Goal: Find specific page/section

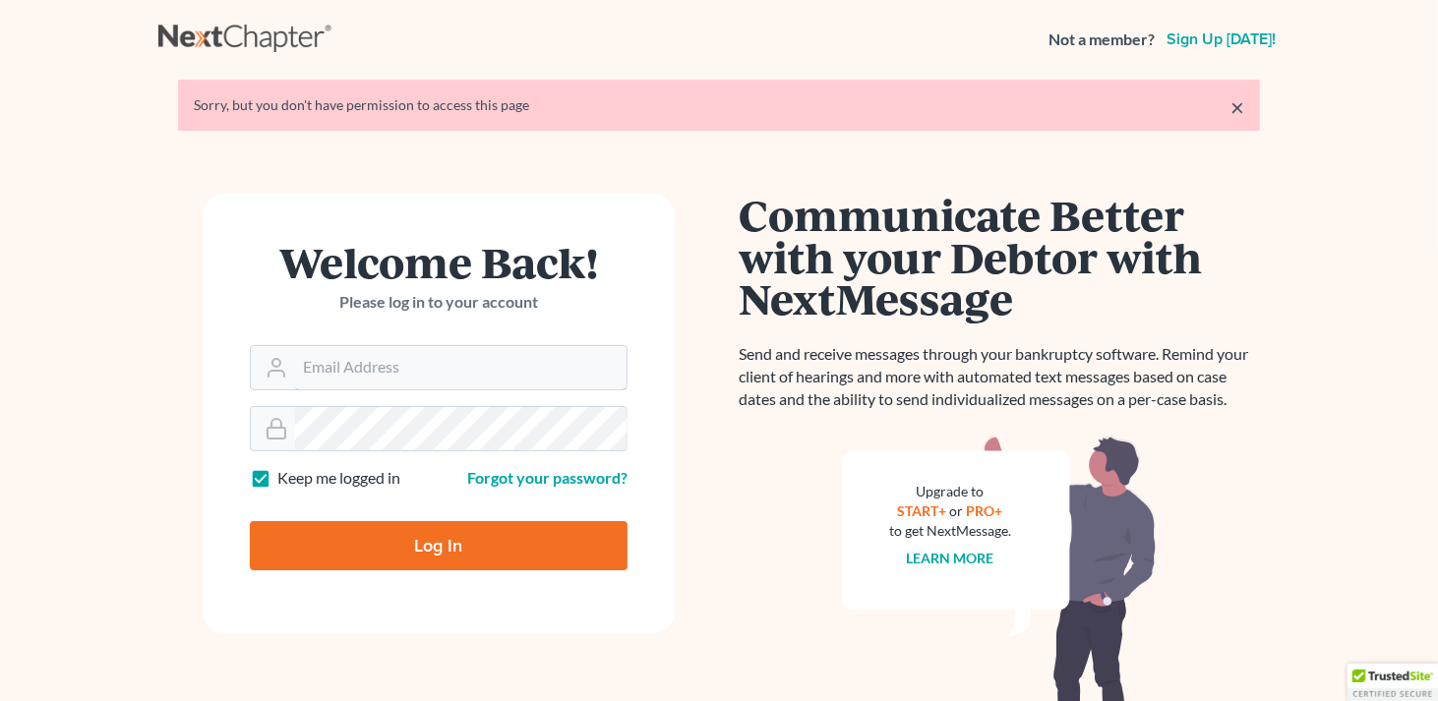
type input "[EMAIL_ADDRESS][DOMAIN_NAME]"
click at [451, 557] on input "Log In" at bounding box center [439, 545] width 378 height 49
type input "Thinking..."
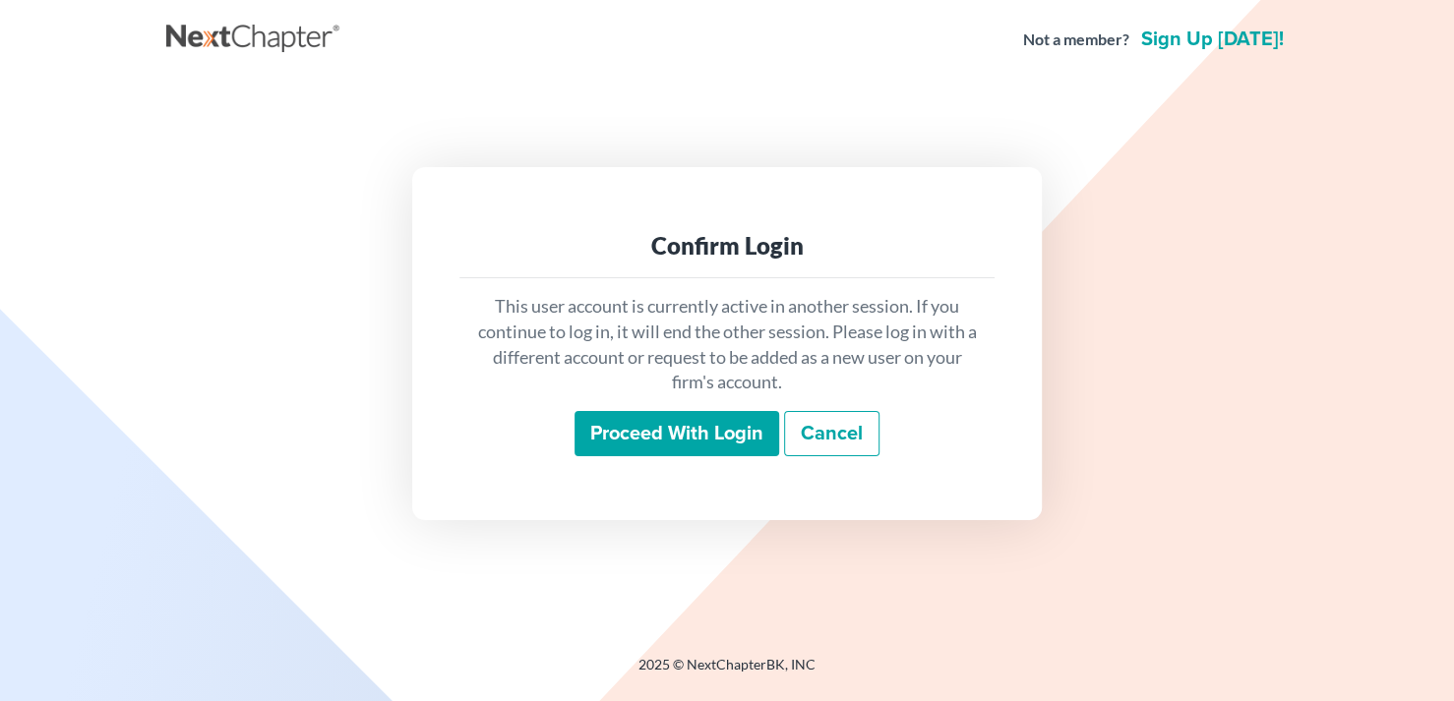
click at [701, 448] on input "Proceed with login" at bounding box center [676, 433] width 205 height 45
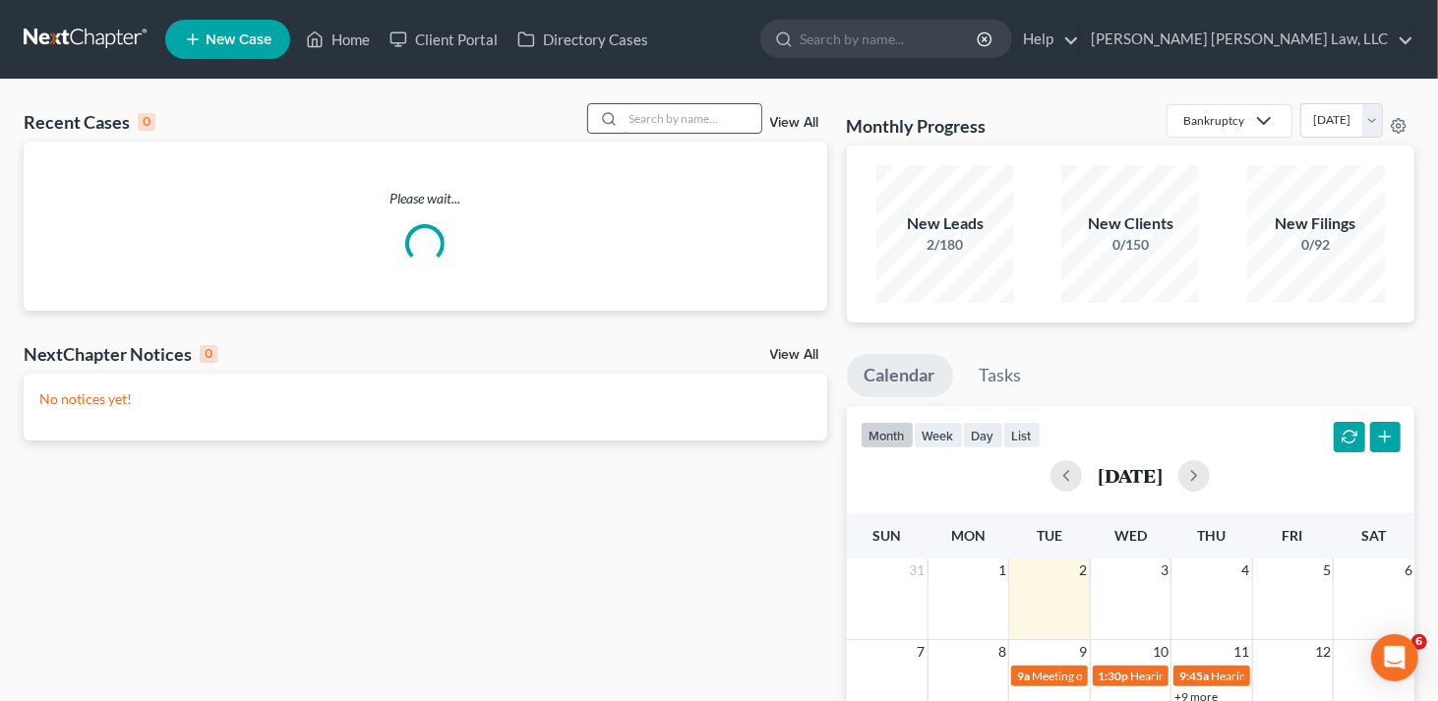
click at [648, 118] on input "search" at bounding box center [693, 118] width 138 height 29
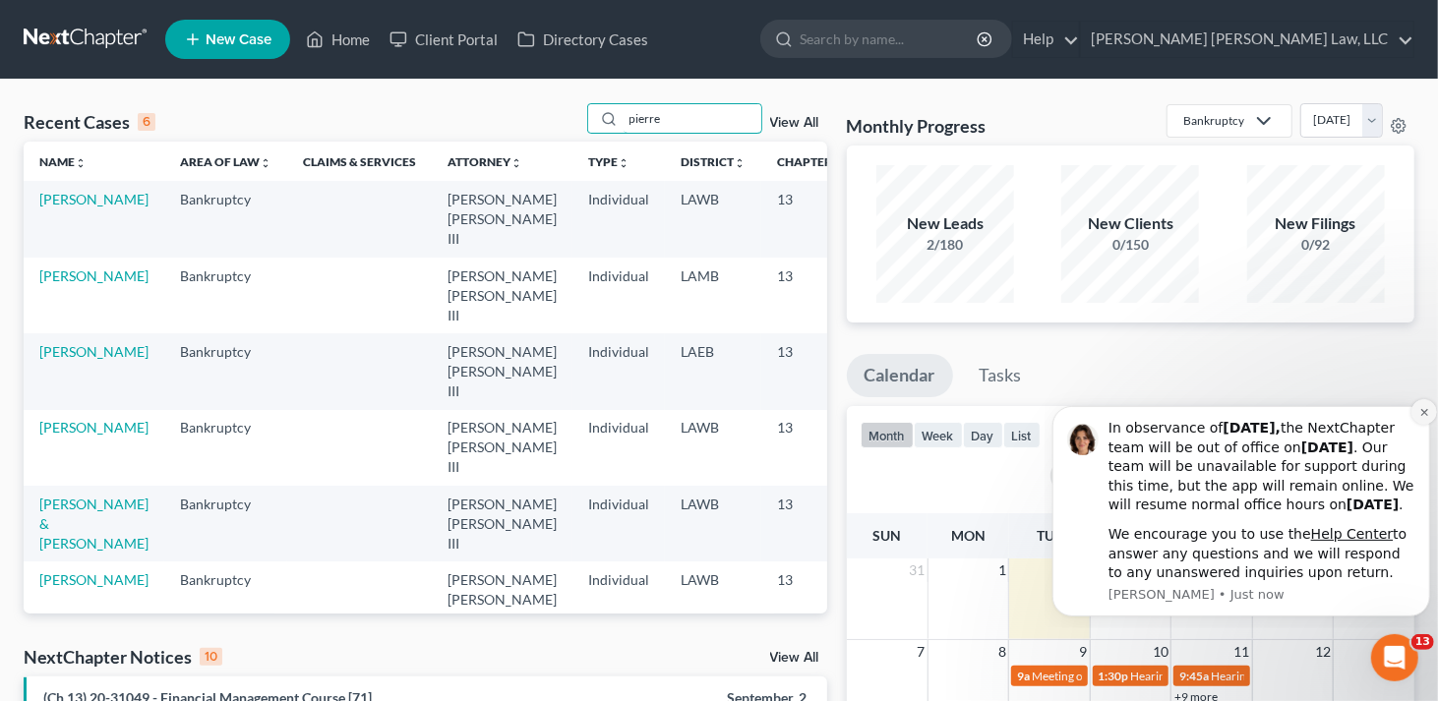
type input "pierre"
click at [1426, 406] on icon "Dismiss notification" at bounding box center [1423, 411] width 11 height 11
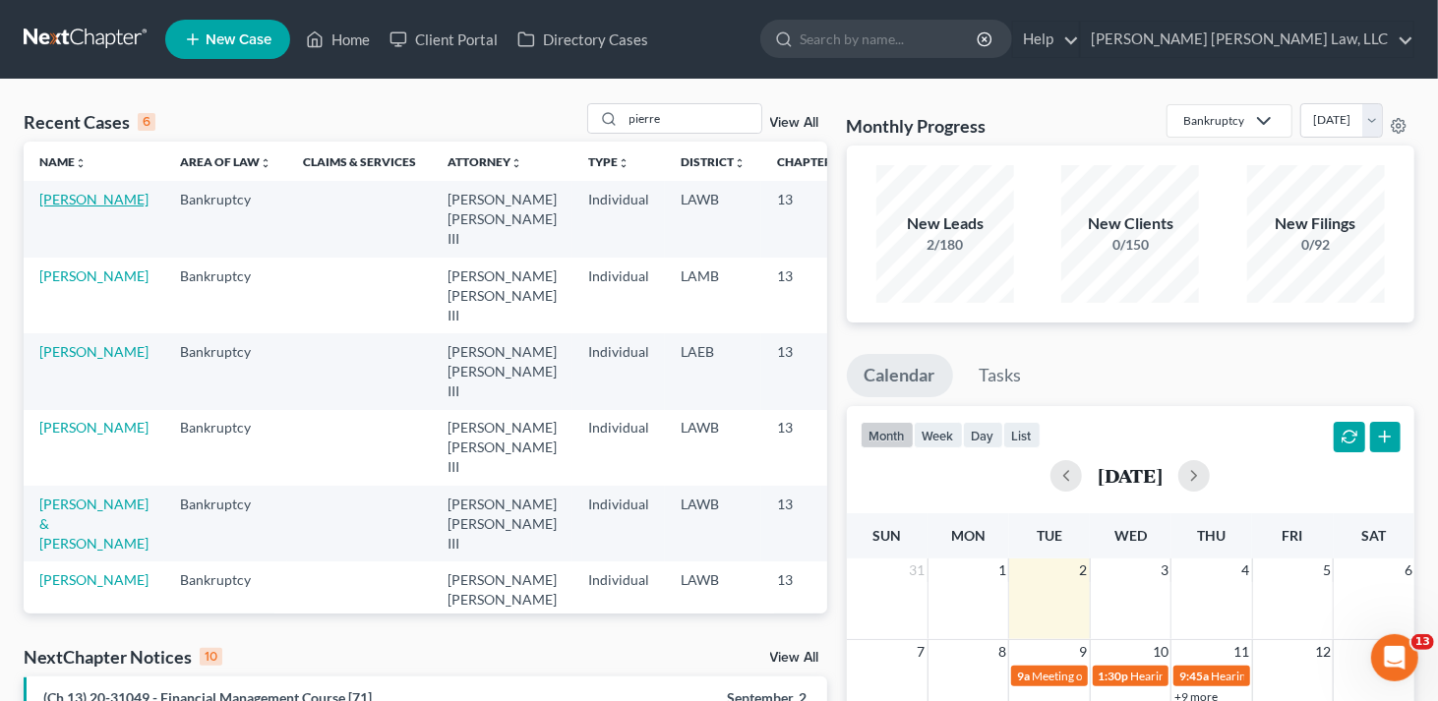
click at [72, 208] on link "[PERSON_NAME]" at bounding box center [93, 199] width 109 height 17
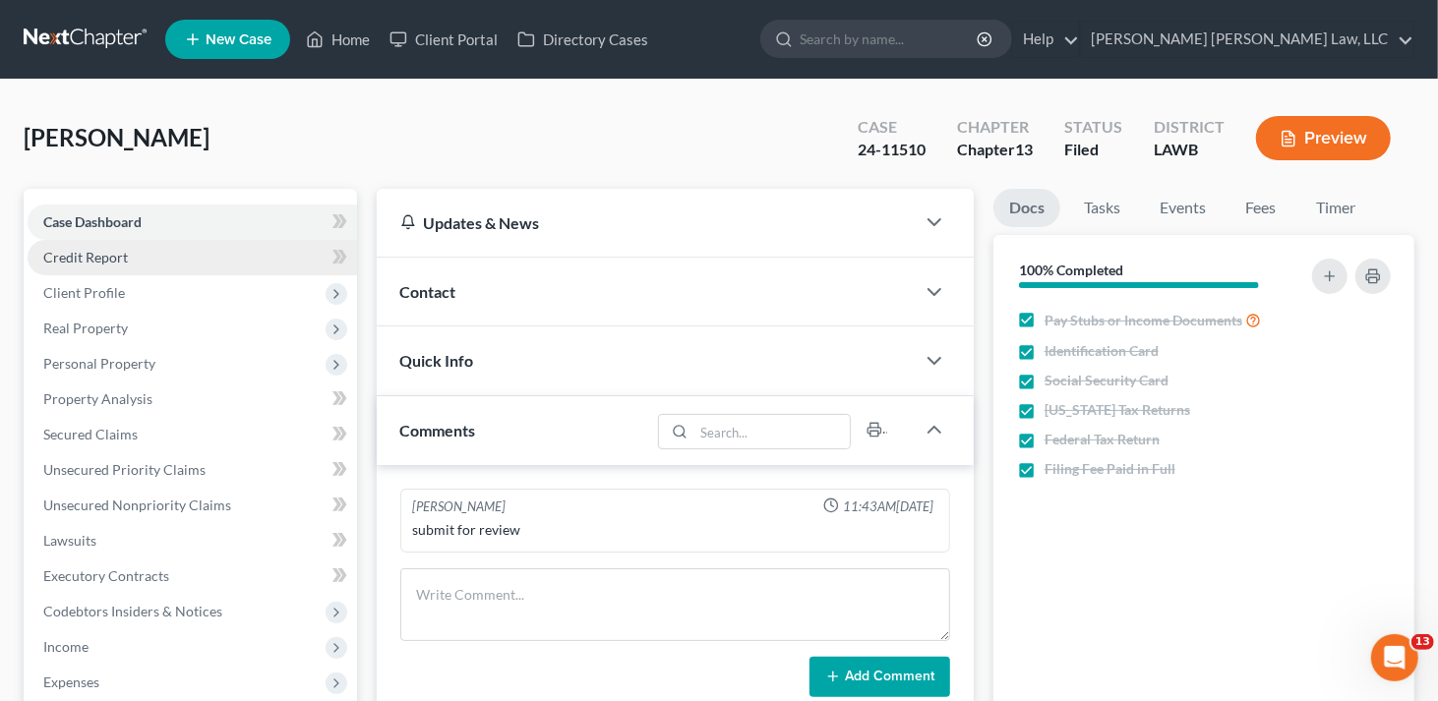
click at [76, 262] on span "Credit Report" at bounding box center [85, 257] width 85 height 17
